Goal: Find contact information: Find contact information

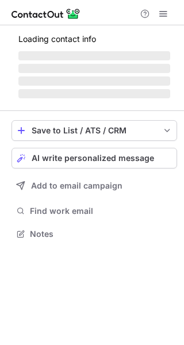
scroll to position [233, 184]
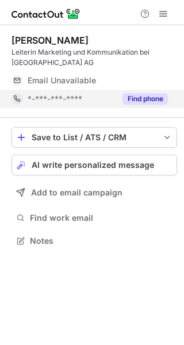
click at [146, 104] on button "Find phone" at bounding box center [144, 98] width 45 height 11
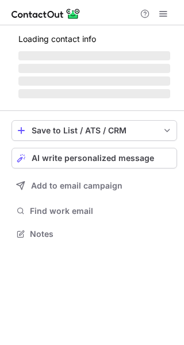
scroll to position [233, 184]
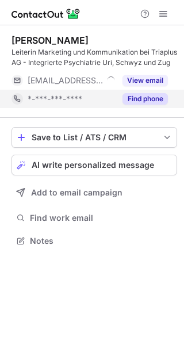
click at [136, 103] on button "Find phone" at bounding box center [144, 98] width 45 height 11
